Goal: Task Accomplishment & Management: Manage account settings

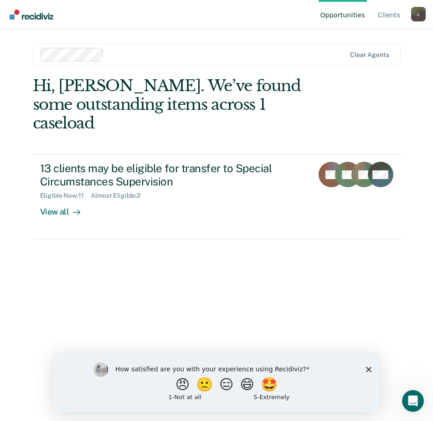
click at [100, 265] on div "Hi, [PERSON_NAME]. We’ve found some outstanding items across 1 caseload 13 clie…" at bounding box center [217, 236] width 368 height 319
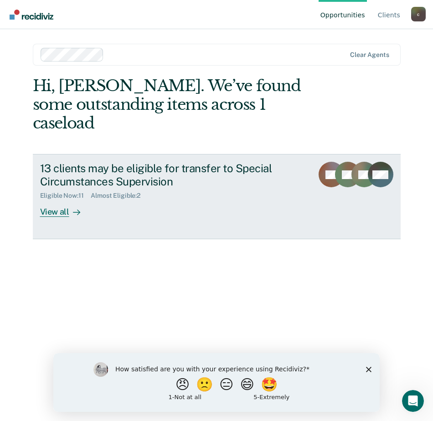
click at [64, 200] on div "View all" at bounding box center [65, 209] width 51 height 18
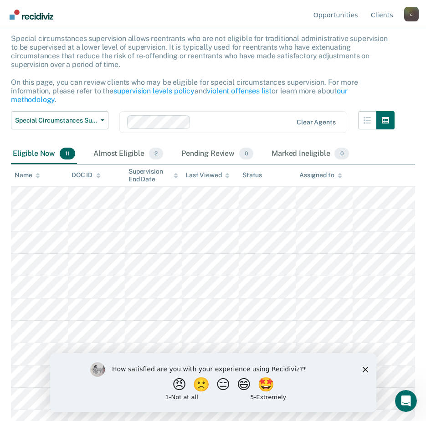
scroll to position [57, 0]
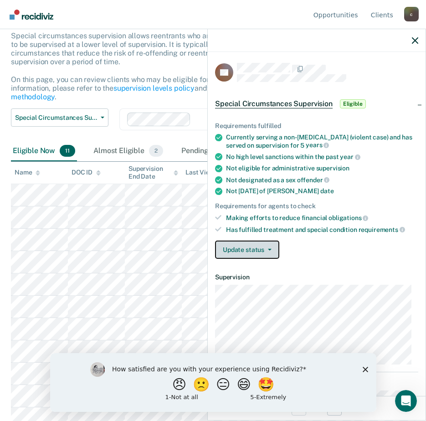
click at [257, 241] on button "Update status" at bounding box center [247, 250] width 64 height 18
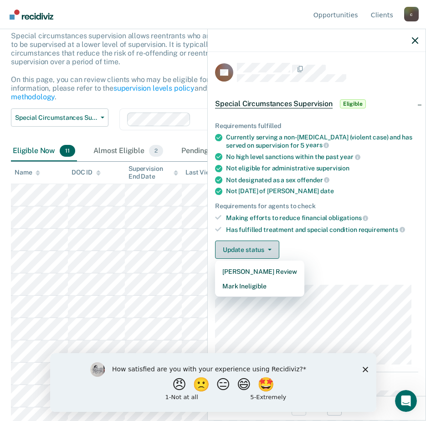
click at [257, 241] on button "Update status" at bounding box center [247, 250] width 64 height 18
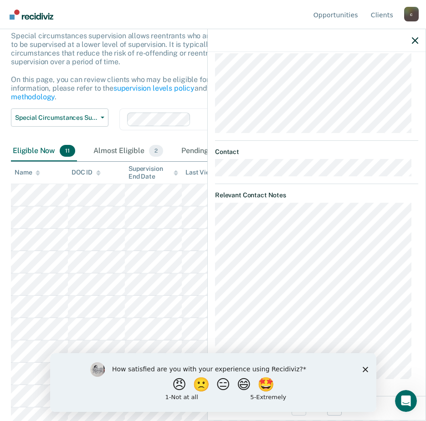
scroll to position [232, 0]
click at [364, 369] on icon "Close survey" at bounding box center [364, 368] width 5 height 5
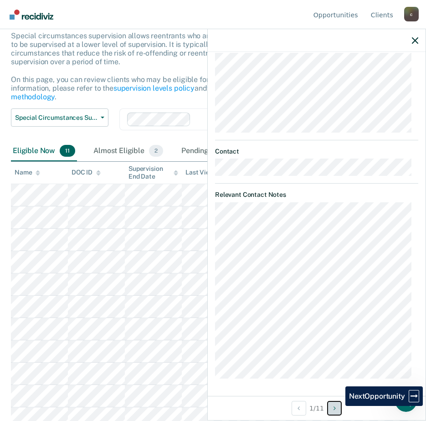
click at [339, 406] on button "Next Opportunity" at bounding box center [334, 408] width 15 height 15
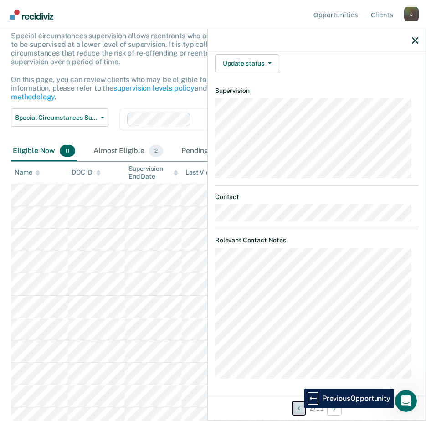
click at [298, 408] on icon "Previous Opportunity" at bounding box center [299, 408] width 2 height 6
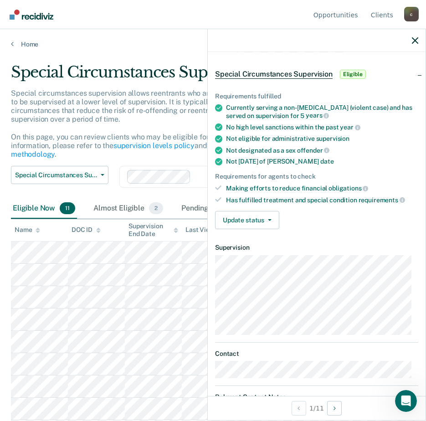
scroll to position [0, 0]
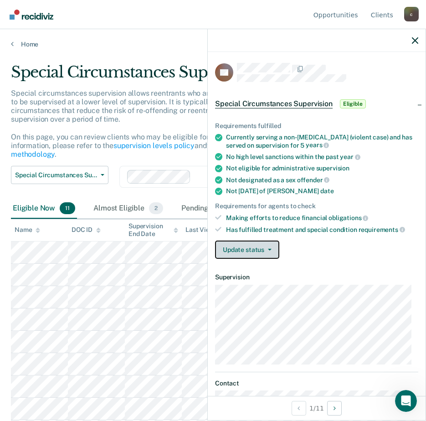
click at [241, 253] on button "Update status" at bounding box center [247, 250] width 64 height 18
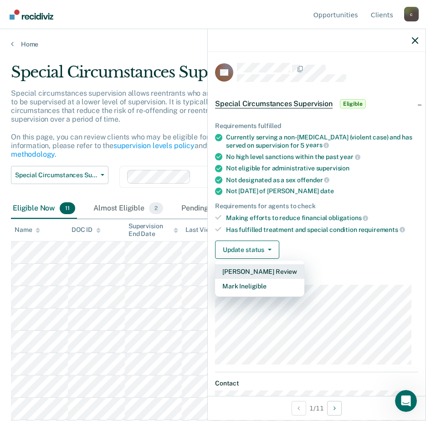
click at [237, 269] on button "[PERSON_NAME] Review" at bounding box center [259, 271] width 89 height 15
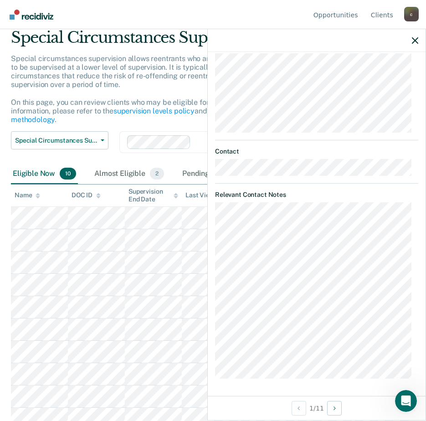
scroll to position [35, 0]
click at [415, 40] on icon "button" at bounding box center [415, 40] width 6 height 6
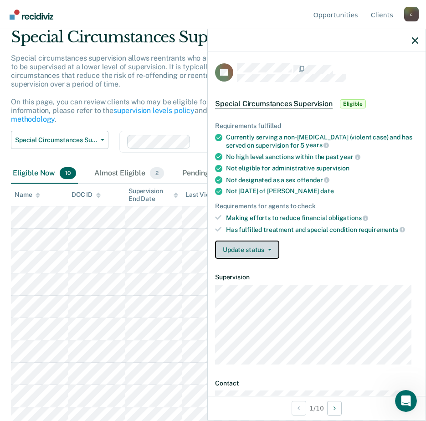
click at [268, 250] on button "Update status" at bounding box center [247, 250] width 64 height 18
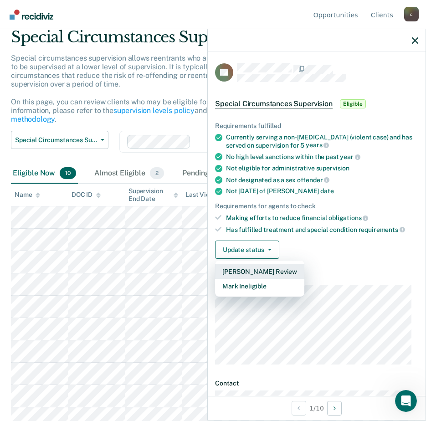
click at [245, 268] on button "[PERSON_NAME] Review" at bounding box center [259, 271] width 89 height 15
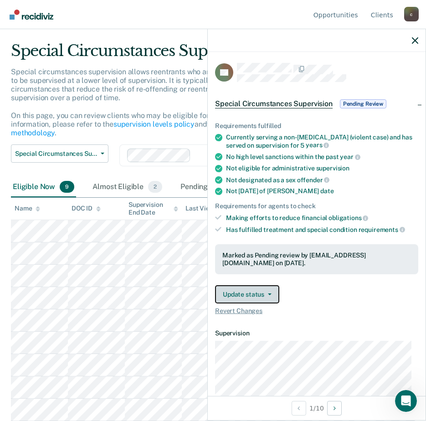
scroll to position [13, 0]
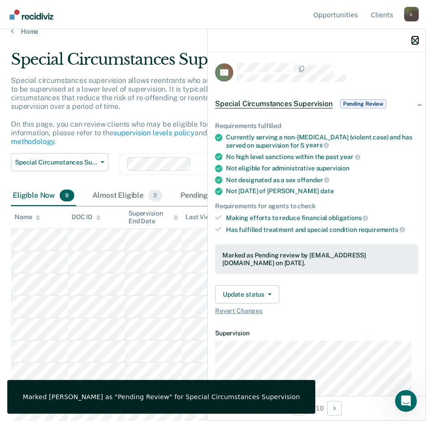
click at [417, 41] on icon "button" at bounding box center [415, 40] width 6 height 6
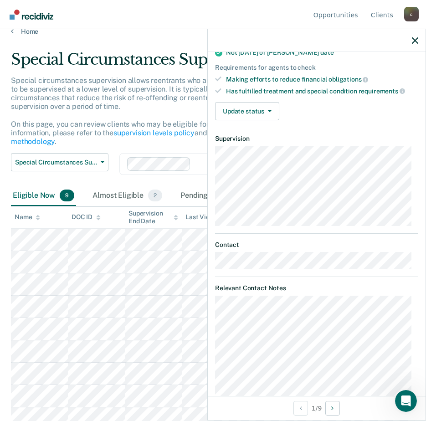
scroll to position [0, 0]
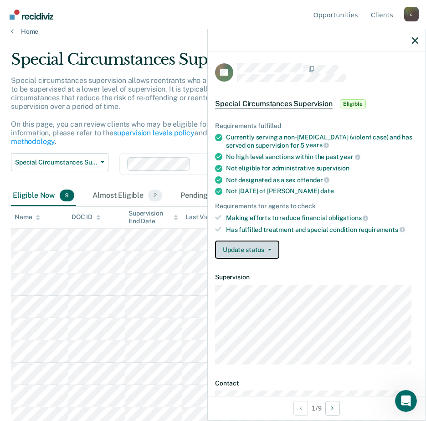
click at [248, 248] on button "Update status" at bounding box center [247, 250] width 64 height 18
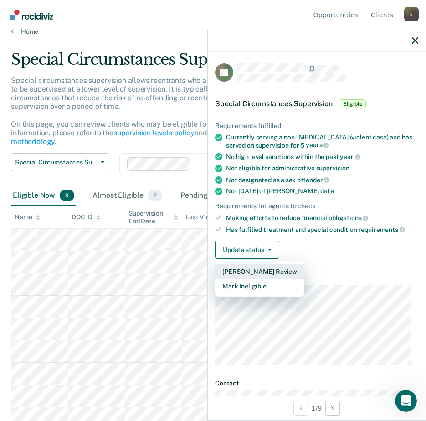
click at [243, 268] on button "[PERSON_NAME] Review" at bounding box center [259, 271] width 89 height 15
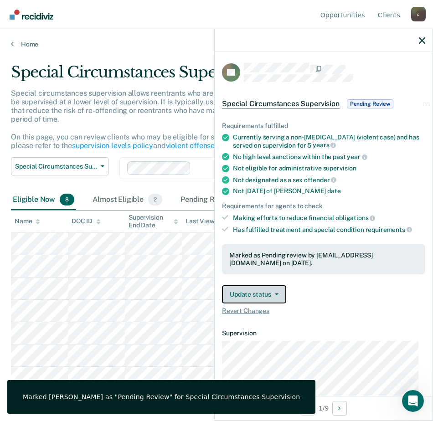
click at [264, 297] on button "Update status" at bounding box center [254, 294] width 64 height 18
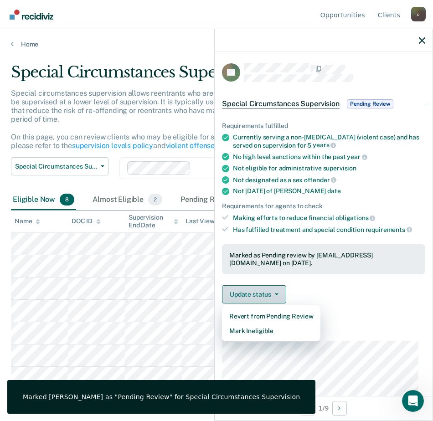
click at [262, 295] on button "Update status" at bounding box center [254, 294] width 64 height 18
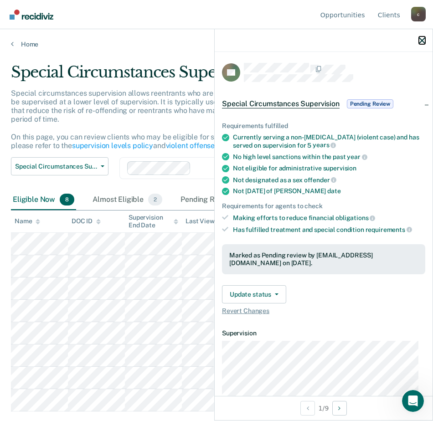
click at [419, 41] on icon "button" at bounding box center [422, 40] width 6 height 6
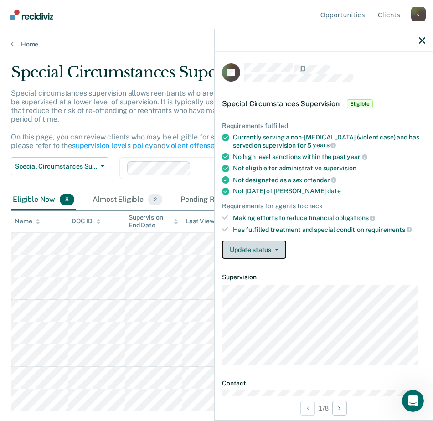
click at [256, 246] on button "Update status" at bounding box center [254, 250] width 64 height 18
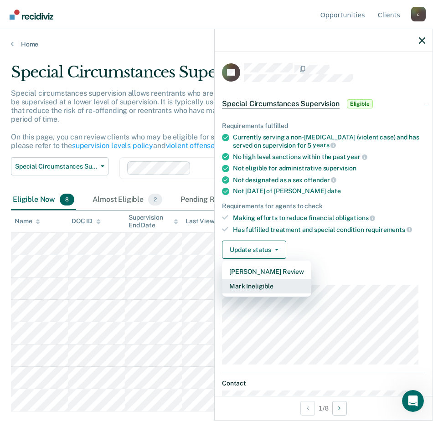
click at [258, 286] on button "Mark Ineligible" at bounding box center [266, 286] width 89 height 15
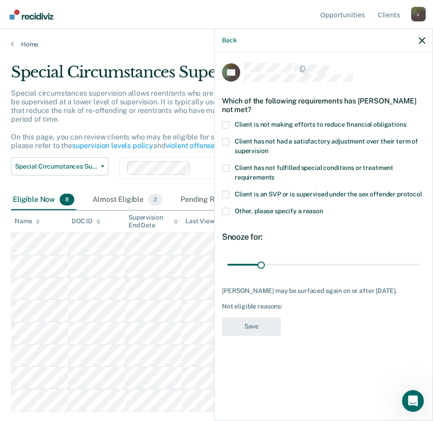
click at [224, 128] on label "Client is not making efforts to reduce financial obligations" at bounding box center [323, 126] width 203 height 10
click at [406, 121] on input "Client is not making efforts to reduce financial obligations" at bounding box center [406, 121] width 0 height 0
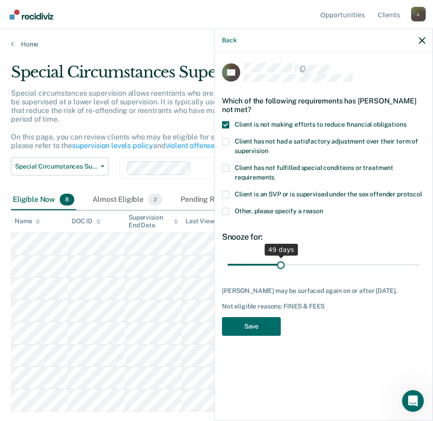
drag, startPoint x: 261, startPoint y: 262, endPoint x: 280, endPoint y: 262, distance: 19.6
click at [280, 262] on input "range" at bounding box center [323, 265] width 192 height 16
drag, startPoint x: 280, startPoint y: 262, endPoint x: 273, endPoint y: 262, distance: 7.3
click at [273, 262] on input "range" at bounding box center [323, 265] width 192 height 16
drag, startPoint x: 271, startPoint y: 261, endPoint x: 260, endPoint y: 260, distance: 11.0
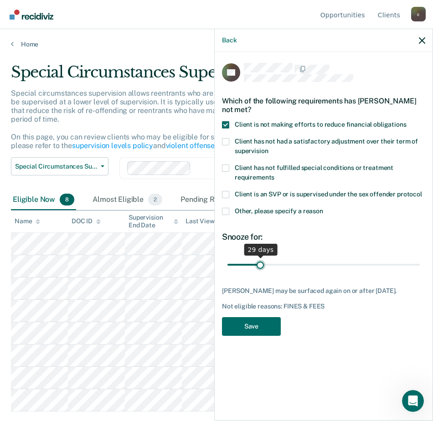
click at [260, 260] on input "range" at bounding box center [323, 265] width 192 height 16
click at [262, 262] on input "range" at bounding box center [323, 265] width 192 height 16
click at [260, 262] on input "range" at bounding box center [323, 265] width 192 height 16
type input "30"
click at [261, 262] on input "range" at bounding box center [323, 265] width 192 height 16
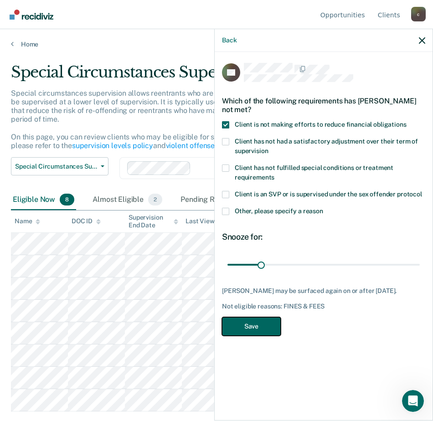
click at [252, 326] on button "Save" at bounding box center [251, 326] width 59 height 19
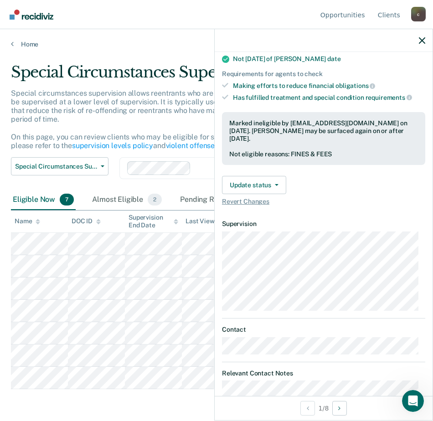
scroll to position [182, 0]
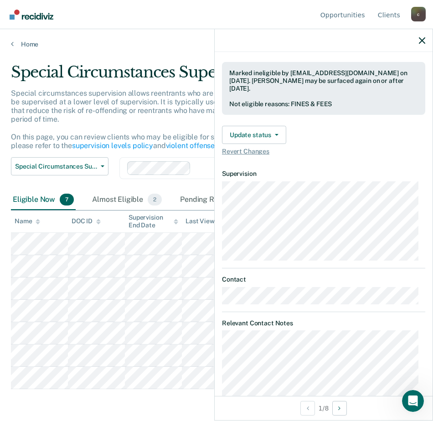
click at [426, 36] on div at bounding box center [324, 40] width 218 height 23
click at [422, 38] on icon "button" at bounding box center [422, 40] width 6 height 6
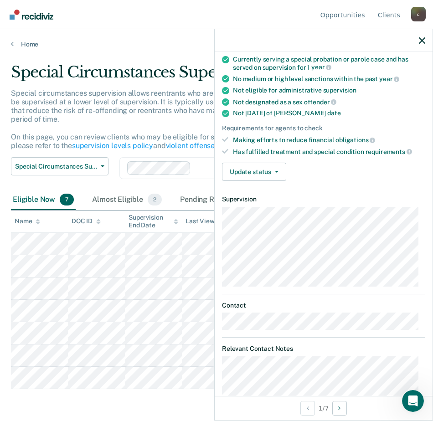
scroll to position [105, 0]
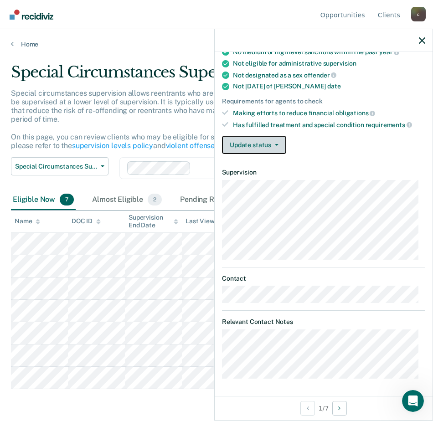
click at [261, 146] on button "Update status" at bounding box center [254, 145] width 64 height 18
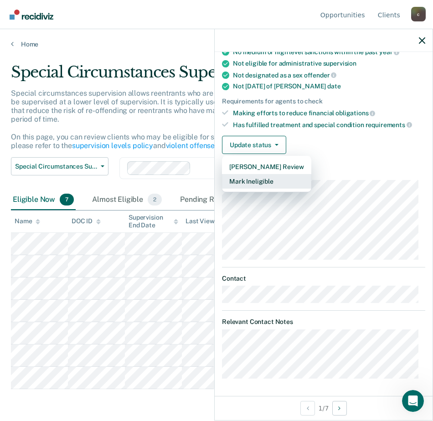
click at [257, 185] on button "Mark Ineligible" at bounding box center [266, 181] width 89 height 15
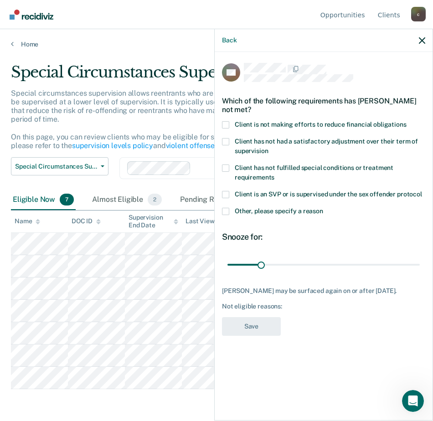
click at [226, 126] on span at bounding box center [225, 124] width 7 height 7
click at [406, 121] on input "Client is not making efforts to reduce financial obligations" at bounding box center [406, 121] width 0 height 0
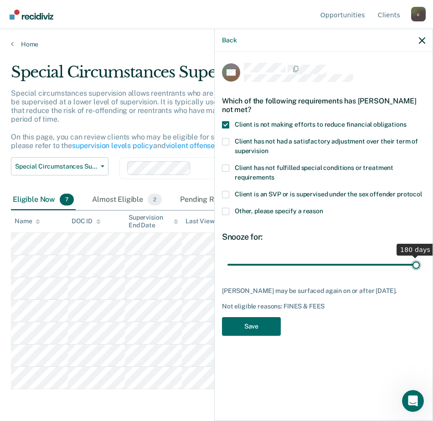
drag, startPoint x: 263, startPoint y: 262, endPoint x: 435, endPoint y: 272, distance: 172.0
type input "180"
click at [420, 272] on input "range" at bounding box center [323, 265] width 192 height 16
click at [259, 323] on button "Save" at bounding box center [251, 326] width 59 height 19
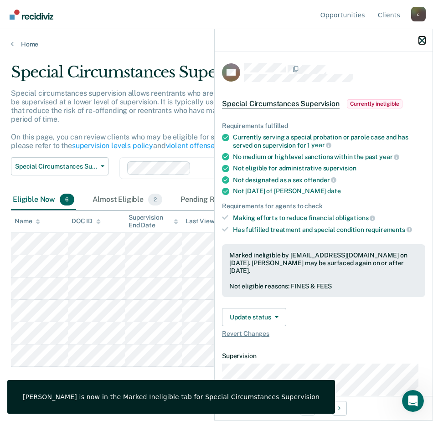
click at [422, 39] on icon "button" at bounding box center [422, 40] width 6 height 6
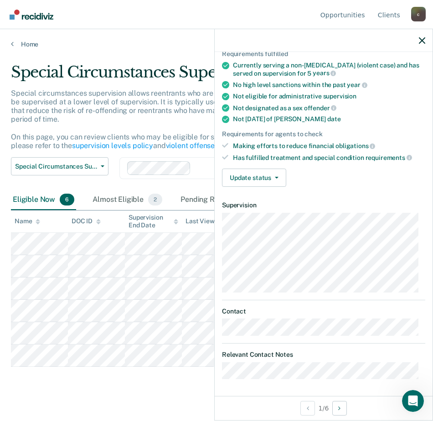
scroll to position [72, 0]
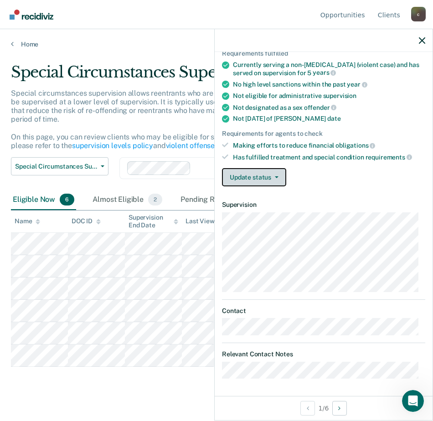
click at [254, 180] on button "Update status" at bounding box center [254, 177] width 64 height 18
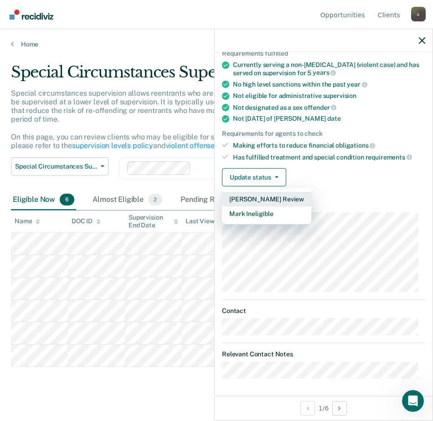
click at [253, 198] on button "[PERSON_NAME] Review" at bounding box center [266, 199] width 89 height 15
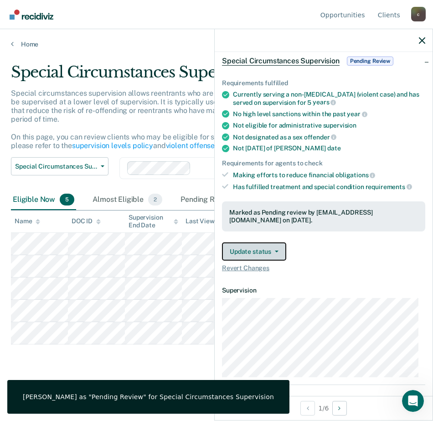
scroll to position [0, 0]
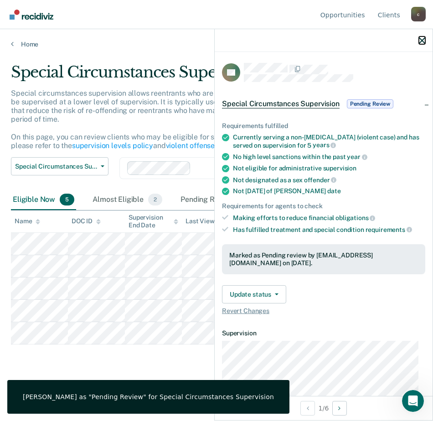
click at [423, 40] on icon "button" at bounding box center [422, 40] width 6 height 6
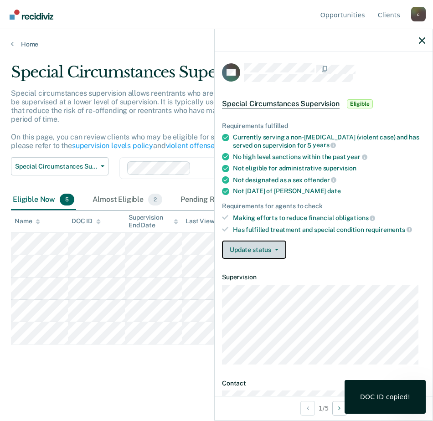
click at [269, 247] on button "Update status" at bounding box center [254, 250] width 64 height 18
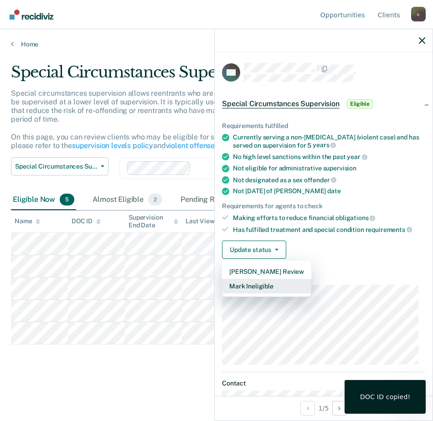
click at [254, 285] on button "Mark Ineligible" at bounding box center [266, 286] width 89 height 15
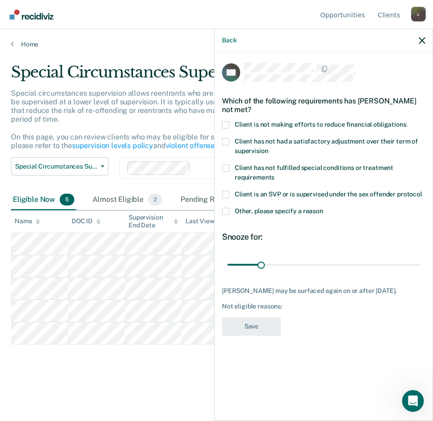
click at [226, 196] on span at bounding box center [225, 194] width 7 height 7
click at [422, 191] on input "Client is an SVP or is supervised under the sex offender protocol" at bounding box center [422, 191] width 0 height 0
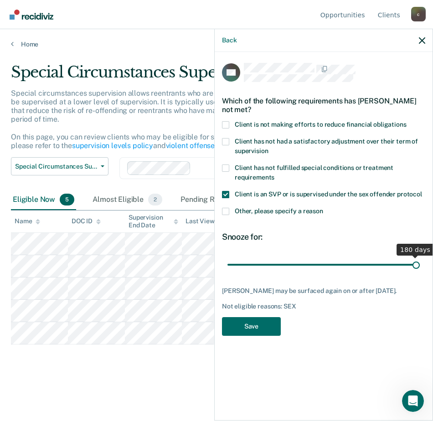
drag, startPoint x: 264, startPoint y: 264, endPoint x: 435, endPoint y: 269, distance: 170.9
type input "180"
click at [420, 269] on input "range" at bounding box center [323, 265] width 192 height 16
click at [265, 328] on button "Save" at bounding box center [251, 326] width 59 height 19
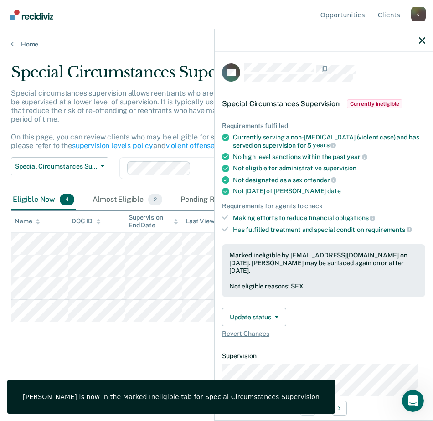
click at [421, 43] on icon "button" at bounding box center [422, 40] width 6 height 6
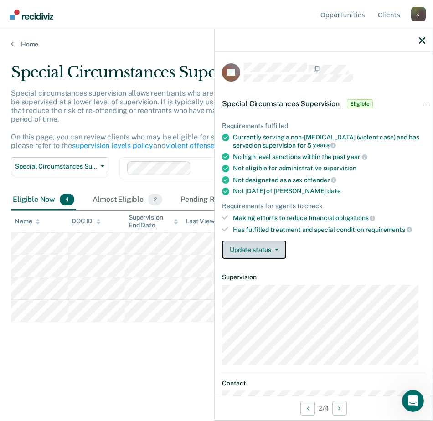
click at [263, 248] on button "Update status" at bounding box center [254, 250] width 64 height 18
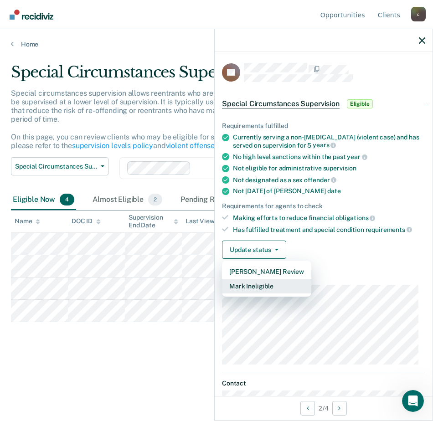
click at [245, 288] on button "Mark Ineligible" at bounding box center [266, 286] width 89 height 15
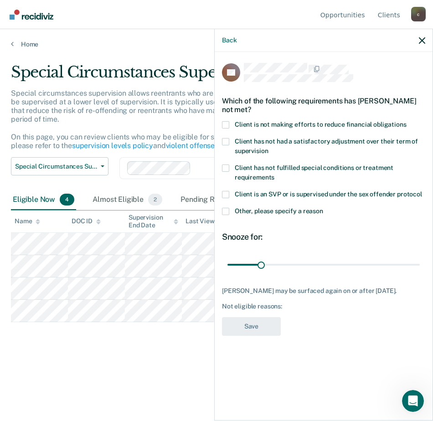
click at [256, 140] on span "Client has not had a satisfactory adjustment over their term of supervision" at bounding box center [326, 146] width 183 height 17
click at [268, 148] on input "Client has not had a satisfactory adjustment over their term of supervision" at bounding box center [268, 148] width 0 height 0
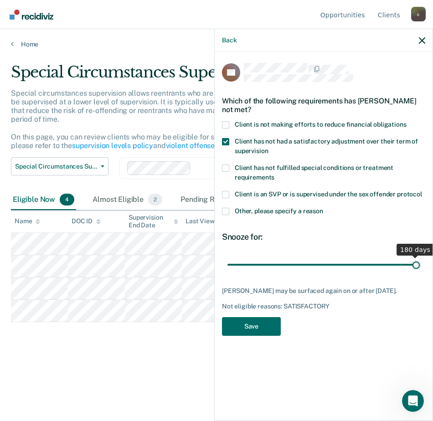
drag, startPoint x: 260, startPoint y: 261, endPoint x: 435, endPoint y: 254, distance: 174.6
type input "180"
click at [420, 257] on input "range" at bounding box center [323, 265] width 192 height 16
click at [268, 322] on button "Save" at bounding box center [251, 326] width 59 height 19
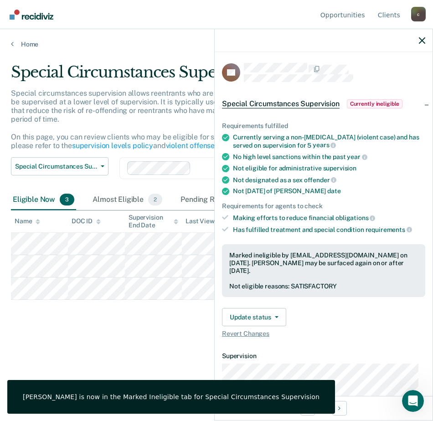
click at [421, 33] on div at bounding box center [324, 40] width 218 height 23
click at [423, 39] on icon "button" at bounding box center [422, 40] width 6 height 6
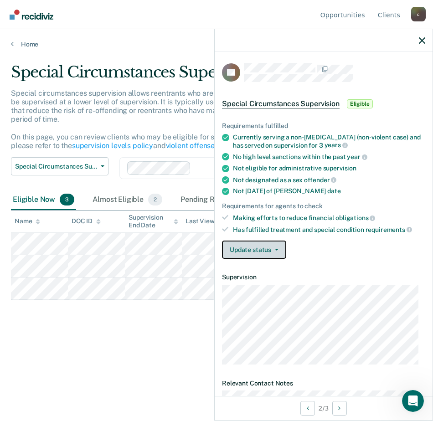
click at [252, 248] on button "Update status" at bounding box center [254, 250] width 64 height 18
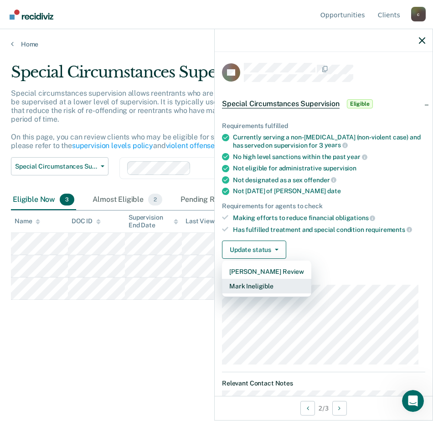
click at [252, 288] on button "Mark Ineligible" at bounding box center [266, 286] width 89 height 15
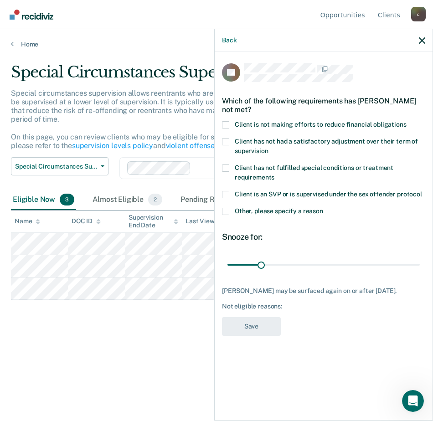
click at [242, 124] on span "Client is not making efforts to reduce financial obligations" at bounding box center [321, 124] width 172 height 7
click at [406, 121] on input "Client is not making efforts to reduce financial obligations" at bounding box center [406, 121] width 0 height 0
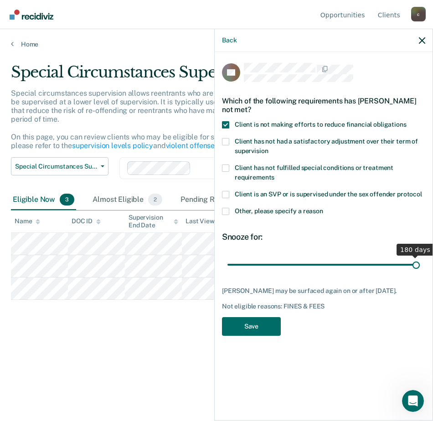
drag, startPoint x: 261, startPoint y: 266, endPoint x: 435, endPoint y: 256, distance: 173.9
type input "180"
click at [420, 257] on input "range" at bounding box center [323, 265] width 192 height 16
click at [248, 323] on button "Save" at bounding box center [251, 326] width 59 height 19
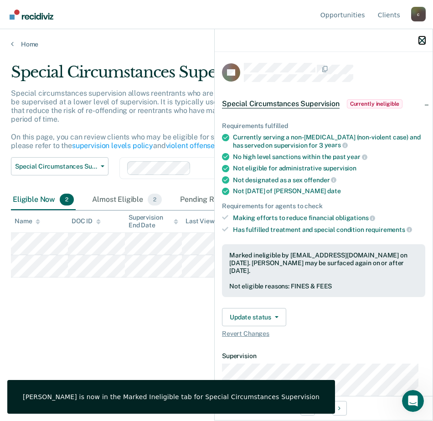
click at [421, 41] on icon "button" at bounding box center [422, 40] width 6 height 6
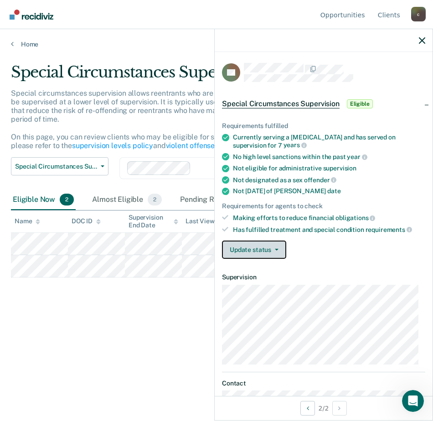
click at [258, 249] on button "Update status" at bounding box center [254, 250] width 64 height 18
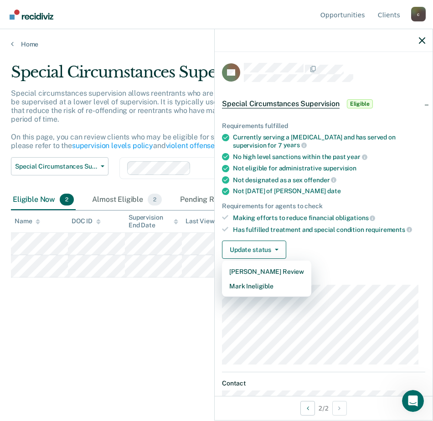
click at [388, 196] on ul "Requirements fulfilled Currently serving a [MEDICAL_DATA] and has served on sup…" at bounding box center [323, 177] width 203 height 111
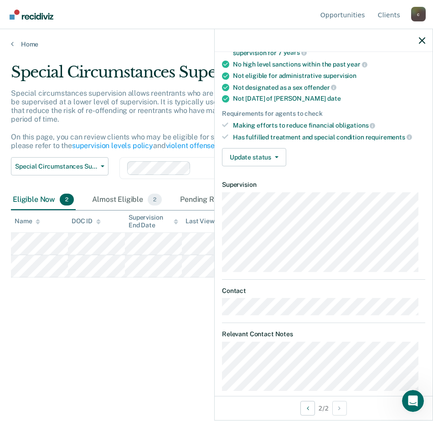
scroll to position [105, 0]
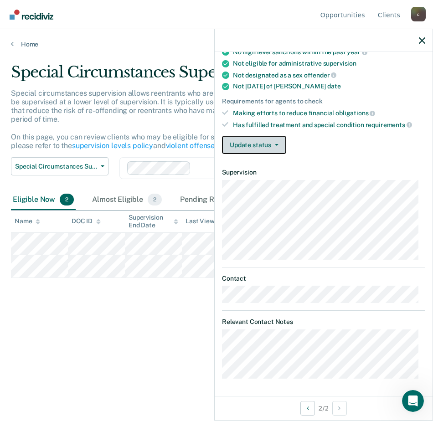
click at [251, 143] on button "Update status" at bounding box center [254, 145] width 64 height 18
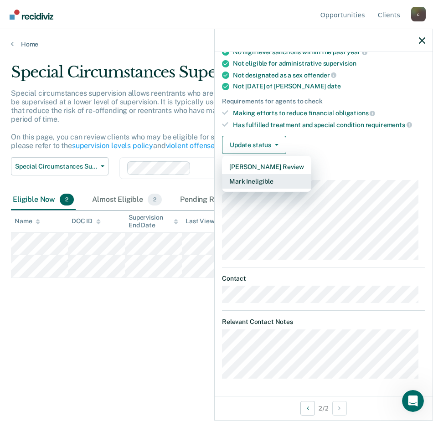
click at [247, 178] on button "Mark Ineligible" at bounding box center [266, 181] width 89 height 15
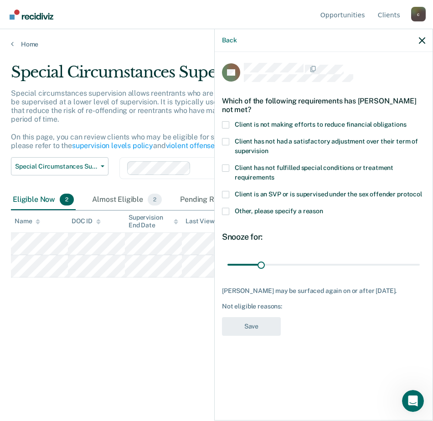
click at [222, 213] on span at bounding box center [225, 211] width 7 height 7
click at [323, 208] on input "Other, please specify a reason" at bounding box center [323, 208] width 0 height 0
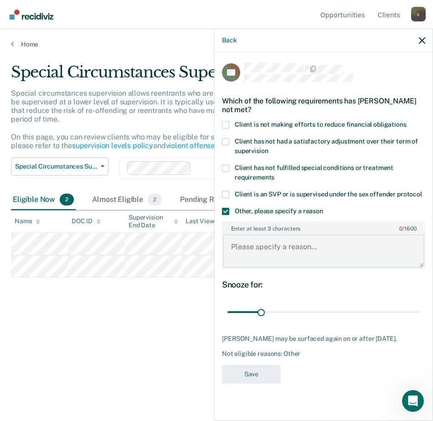
click at [262, 252] on textarea "Enter at least 3 characters 0 / 1600" at bounding box center [323, 251] width 201 height 34
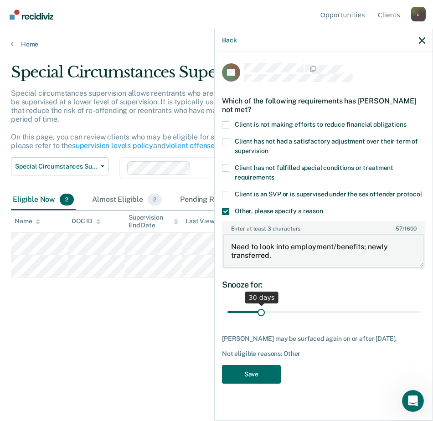
type textarea "Need to look into employment/benefits; newly transferred."
drag, startPoint x: 263, startPoint y: 311, endPoint x: 275, endPoint y: 310, distance: 12.4
click at [275, 310] on input "range" at bounding box center [323, 312] width 192 height 16
type input "45"
click at [276, 310] on input "range" at bounding box center [323, 312] width 192 height 16
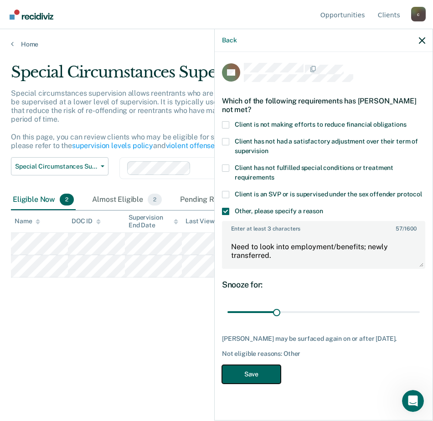
click at [252, 381] on button "Save" at bounding box center [251, 374] width 59 height 19
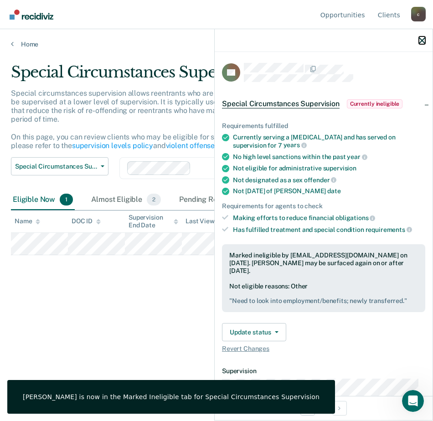
click at [420, 39] on icon "button" at bounding box center [422, 40] width 6 height 6
